Goal: Use online tool/utility: Utilize a website feature to perform a specific function

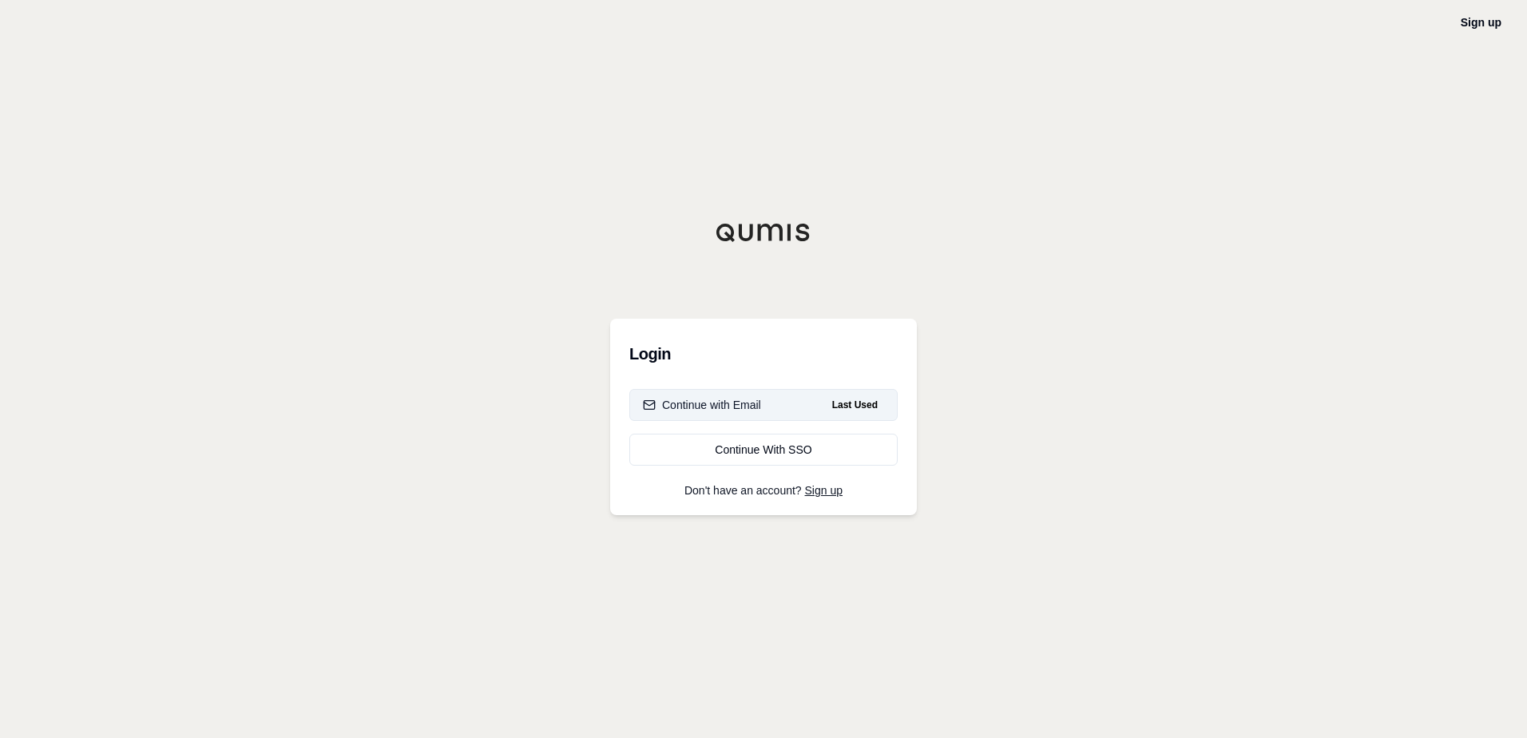
click at [725, 407] on div "Continue with Email" at bounding box center [702, 405] width 118 height 16
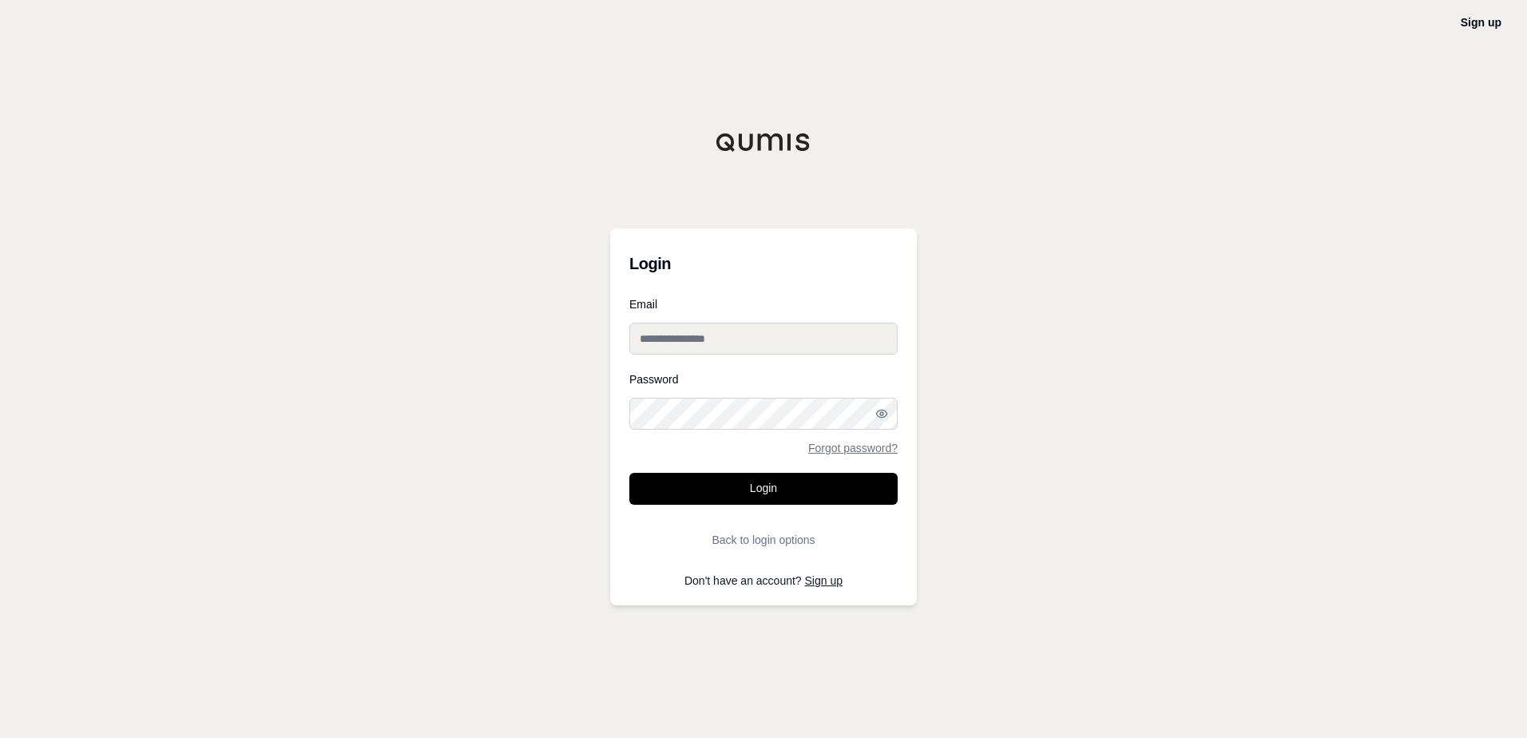
click at [673, 333] on input "Email" at bounding box center [763, 339] width 268 height 32
type input "**********"
click at [629, 473] on button "Login" at bounding box center [763, 489] width 268 height 32
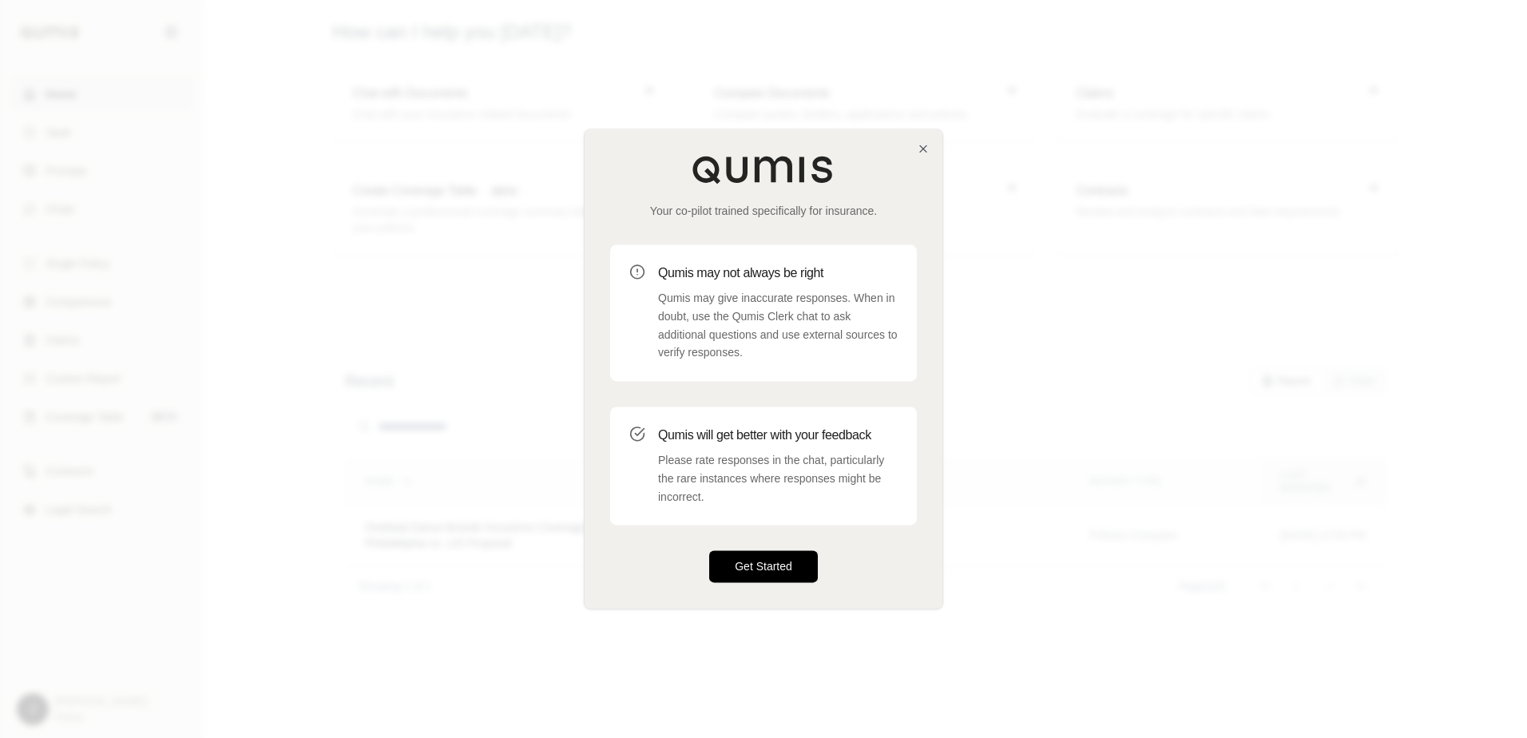
click at [755, 574] on button "Get Started" at bounding box center [763, 567] width 109 height 32
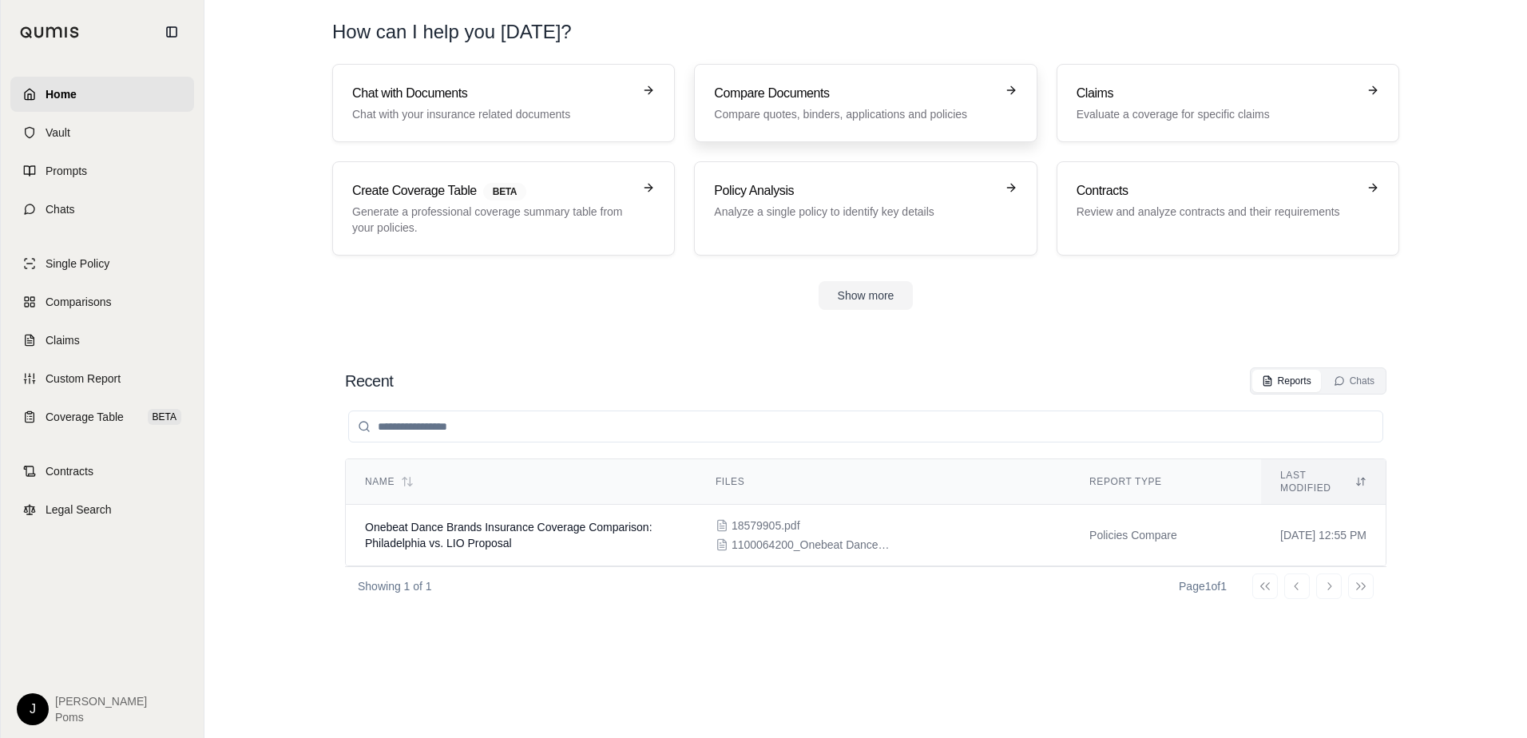
click at [836, 114] on p "Compare quotes, binders, applications and policies" at bounding box center [854, 114] width 280 height 16
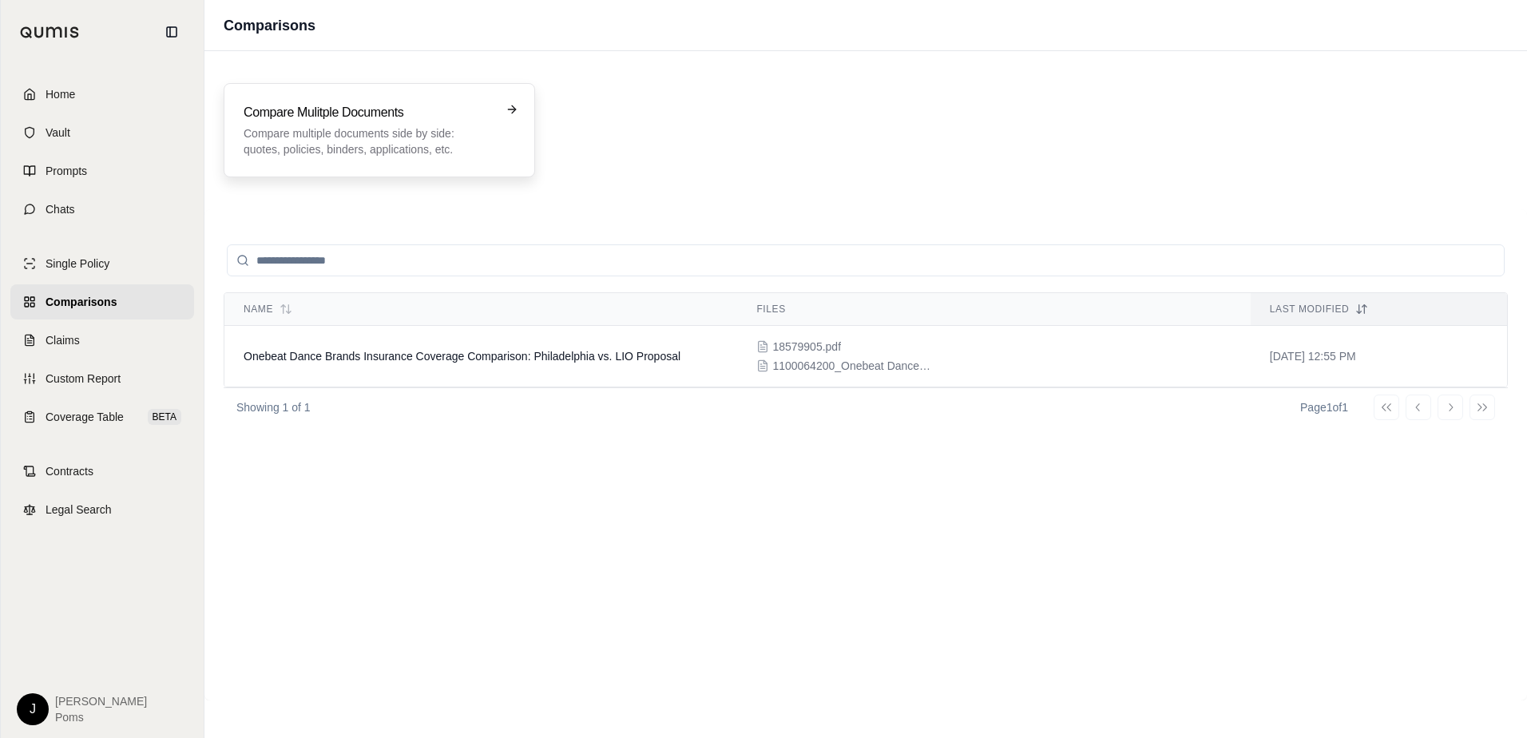
click at [288, 124] on div "Compare Mulitple Documents Compare multiple documents side by side: quotes, pol…" at bounding box center [368, 130] width 249 height 54
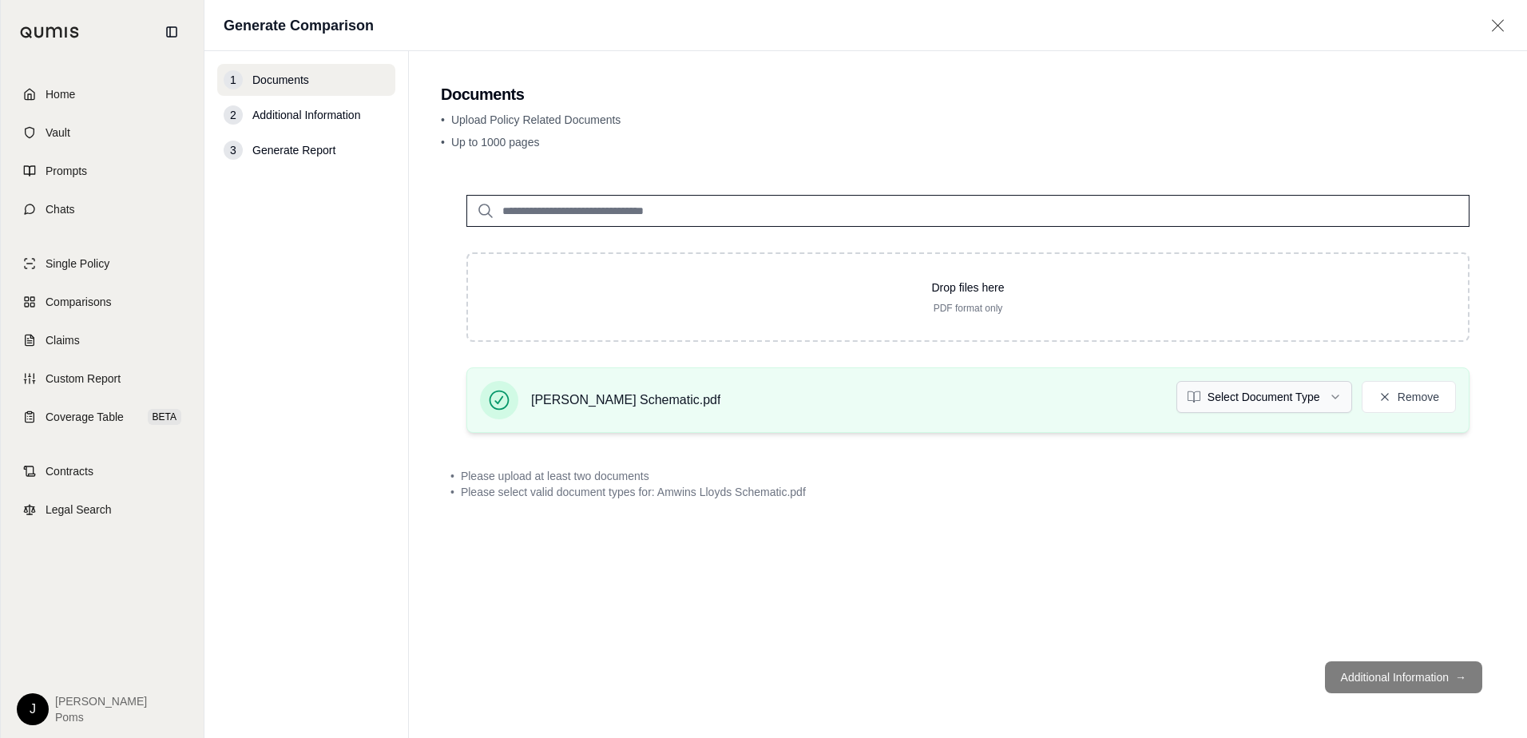
click at [1332, 398] on html "Home Vault Prompts Chats Single Policy Comparisons Claims Custom Report Coverag…" at bounding box center [763, 369] width 1527 height 738
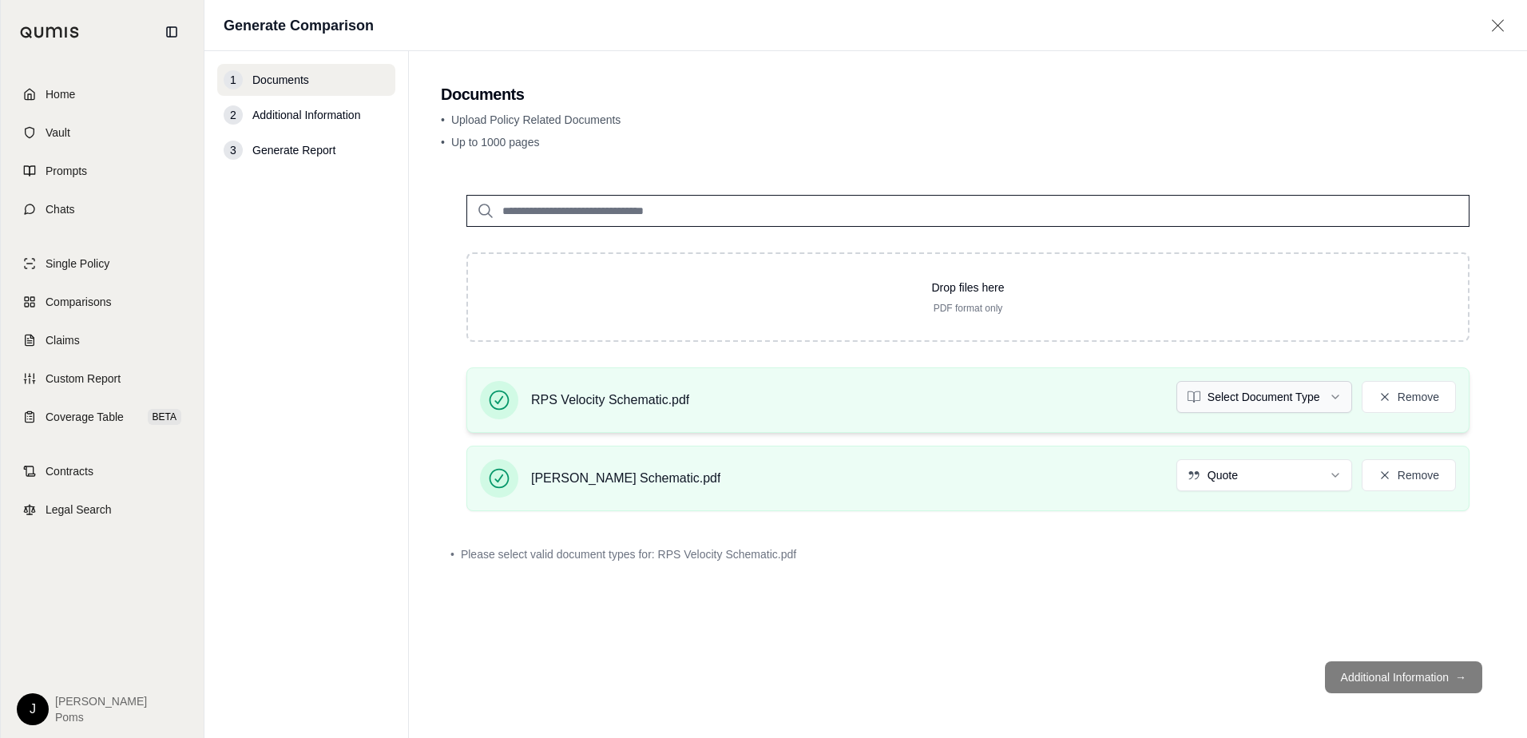
click at [1304, 395] on html "Home Vault Prompts Chats Single Policy Comparisons Claims Custom Report Coverag…" at bounding box center [763, 369] width 1527 height 738
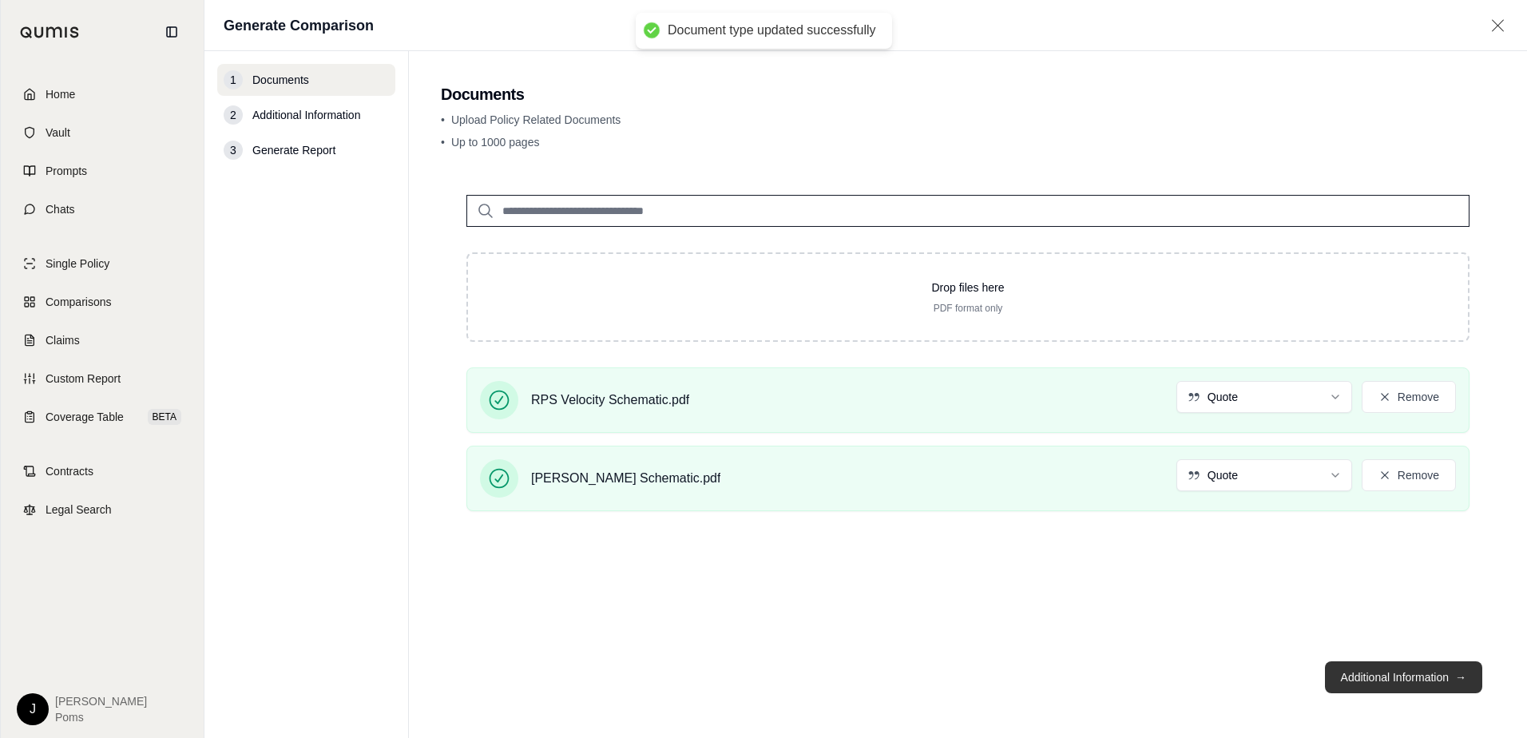
click at [1370, 675] on button "Additional Information →" at bounding box center [1403, 677] width 157 height 32
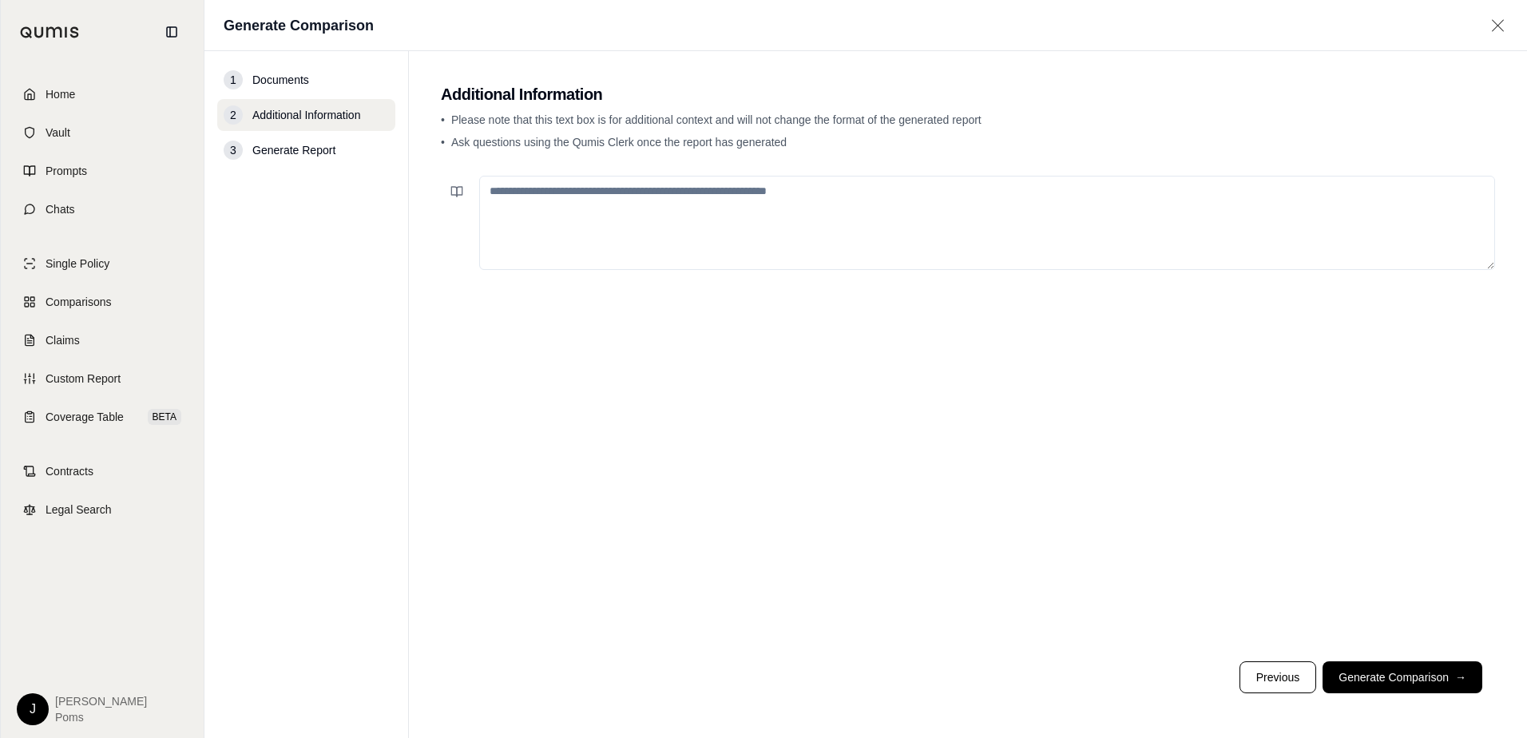
click at [1356, 673] on button "Generate Comparison →" at bounding box center [1403, 677] width 160 height 32
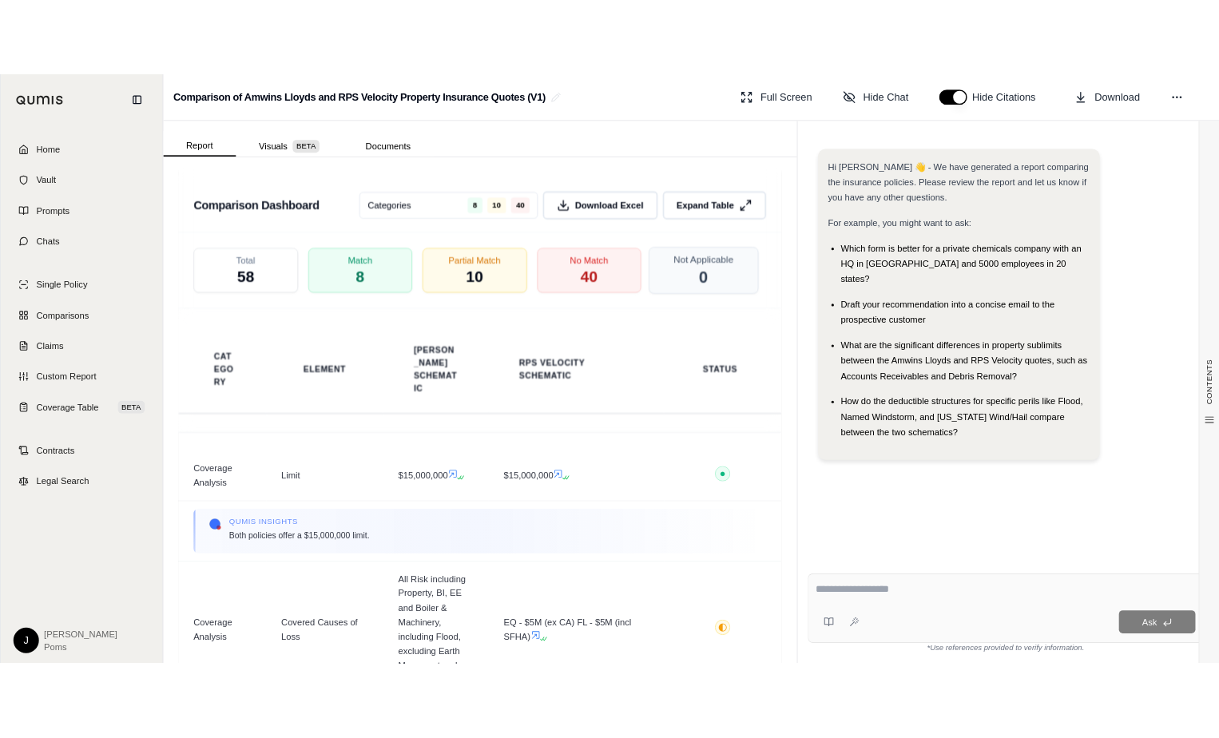
scroll to position [3355, 0]
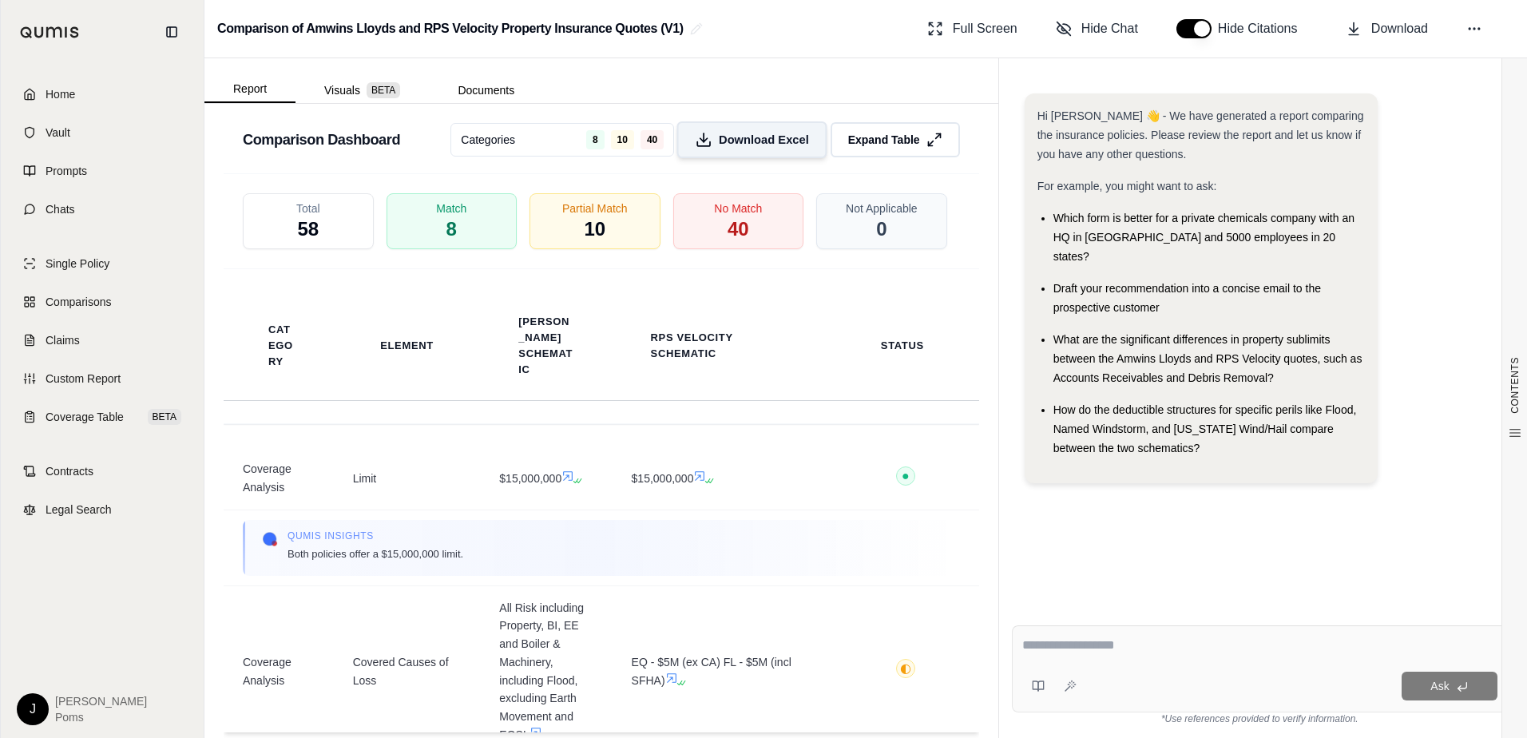
click at [722, 135] on span "Download Excel" at bounding box center [764, 140] width 90 height 17
